Goal: Transaction & Acquisition: Purchase product/service

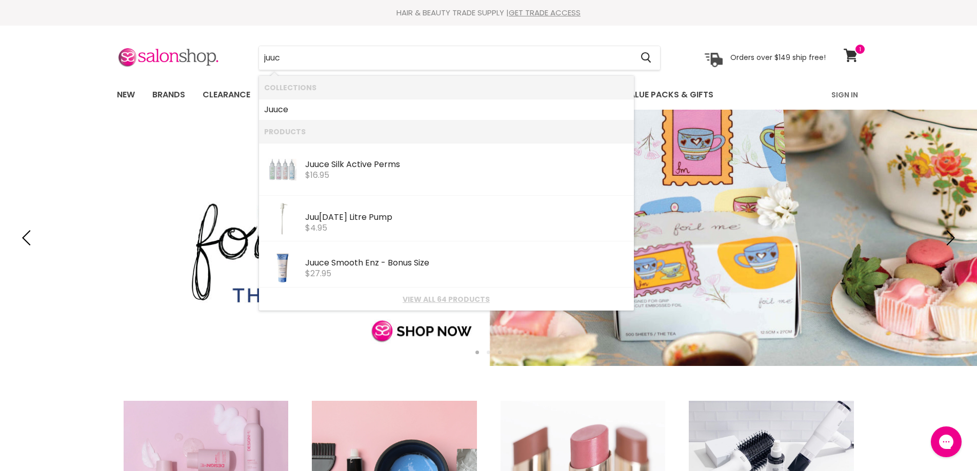
type input "juuce"
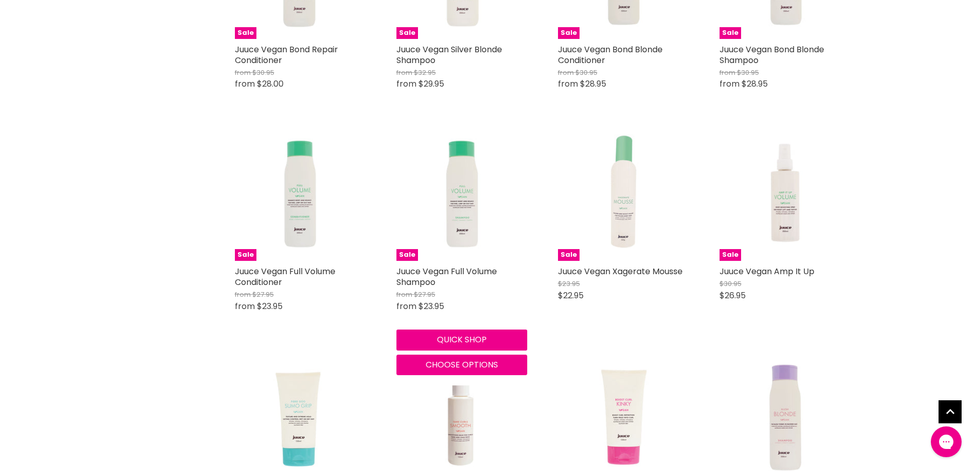
scroll to position [872, 0]
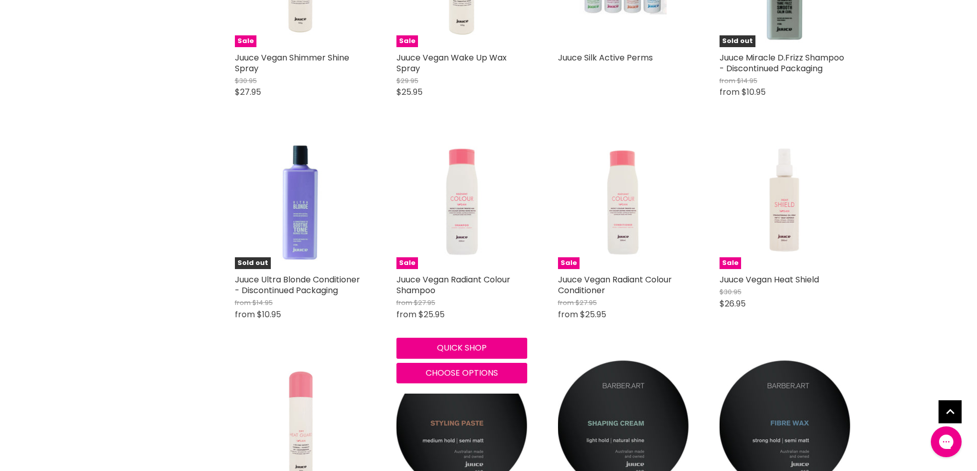
scroll to position [1539, 0]
